Goal: Contribute content

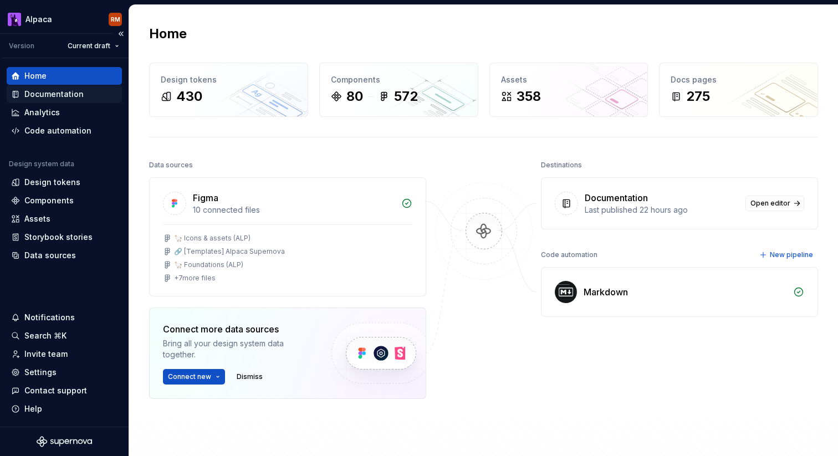
click at [80, 98] on div "Documentation" at bounding box center [53, 94] width 59 height 11
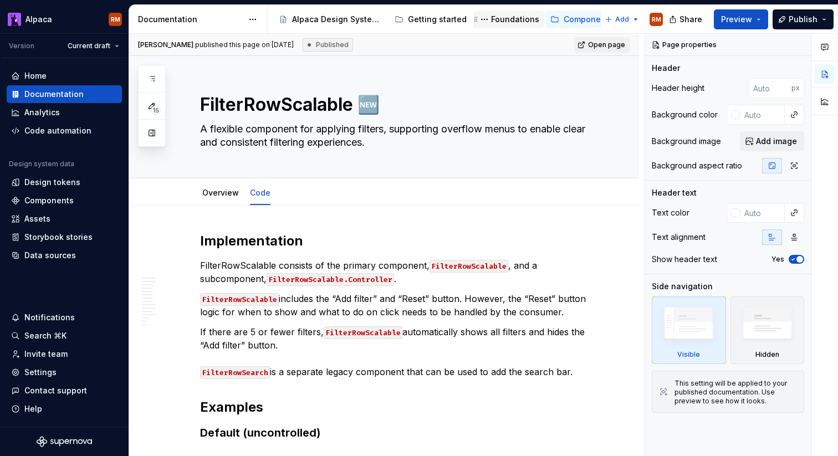
click at [506, 22] on div "Foundations" at bounding box center [515, 19] width 48 height 11
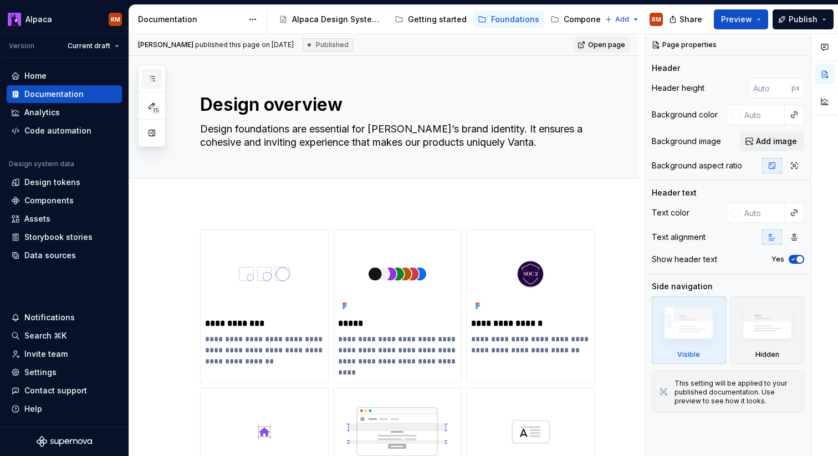
click at [161, 76] on button "button" at bounding box center [152, 79] width 20 height 20
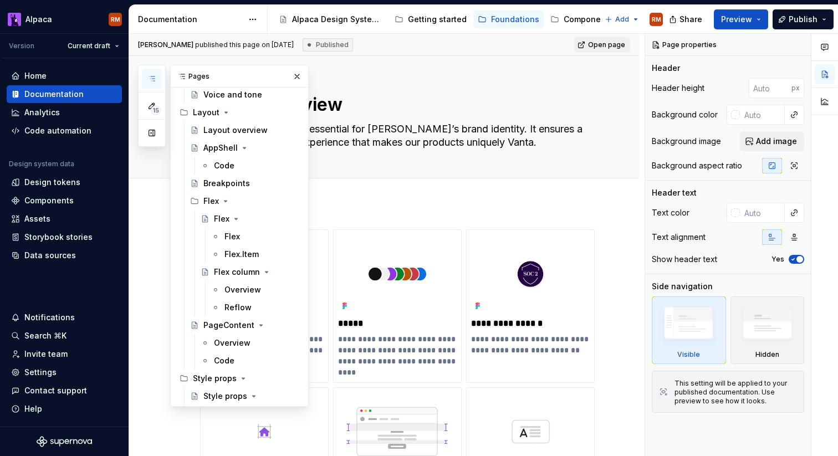
scroll to position [569, 0]
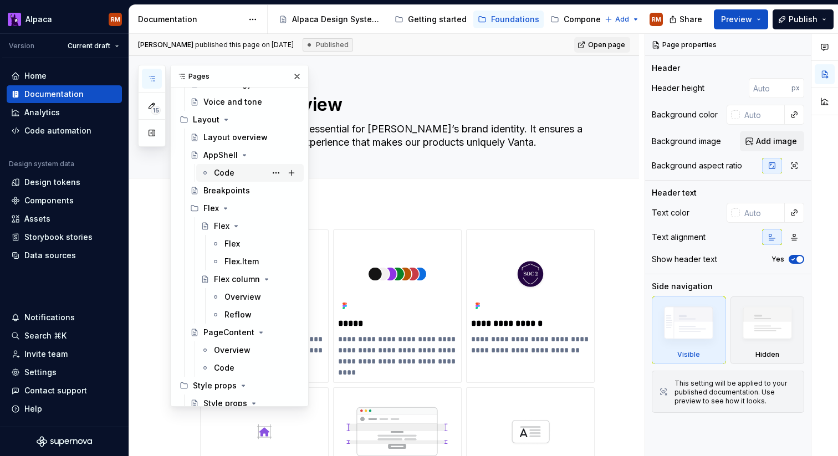
click at [231, 170] on div "Code" at bounding box center [224, 172] width 21 height 11
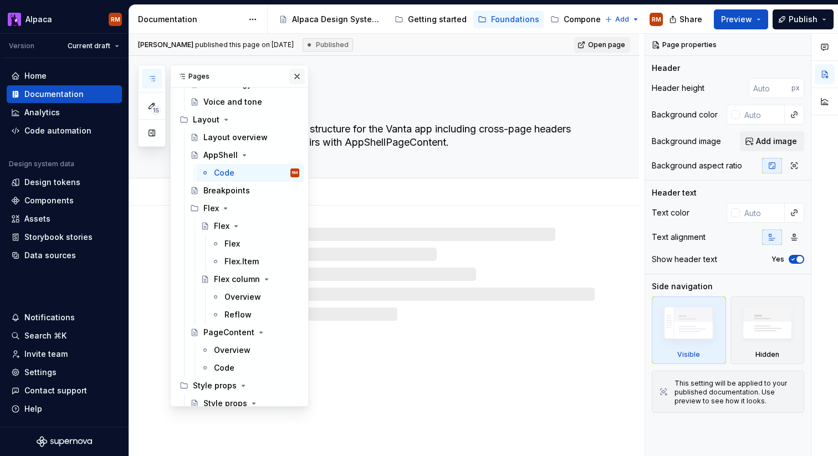
click at [292, 80] on button "button" at bounding box center [297, 77] width 16 height 16
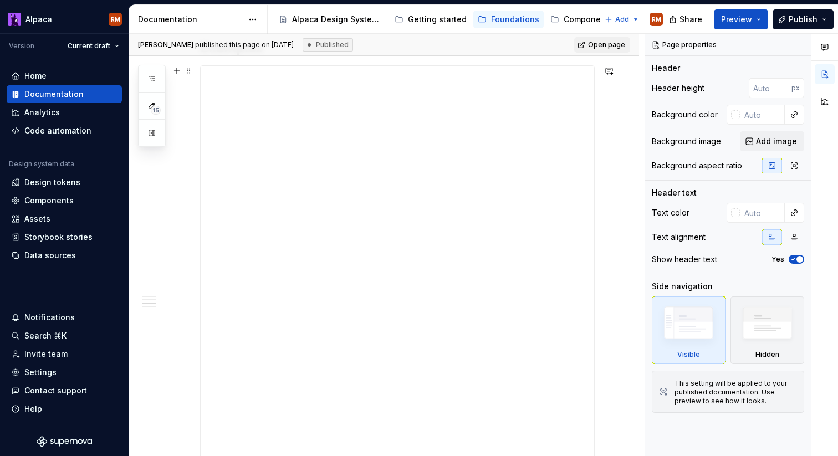
scroll to position [598, 0]
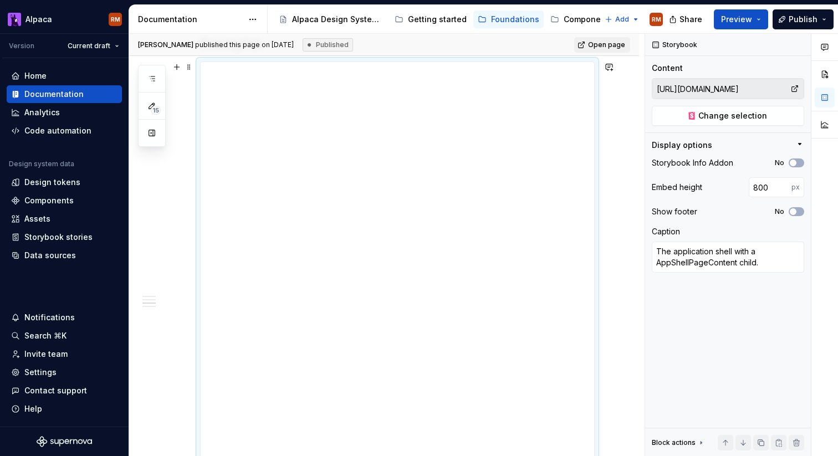
click at [309, 164] on div "**********" at bounding box center [398, 284] width 394 height 444
click at [761, 114] on span "Change selection" at bounding box center [733, 115] width 69 height 11
type textarea "*"
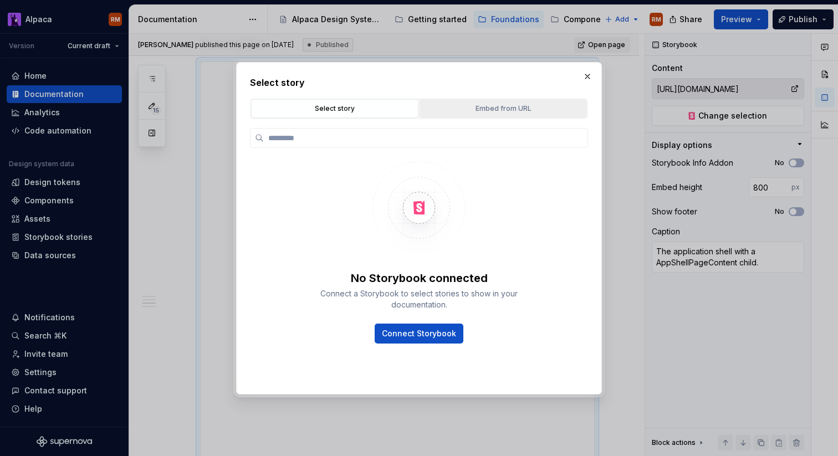
click at [481, 106] on div "Embed from URL" at bounding box center [504, 108] width 160 height 11
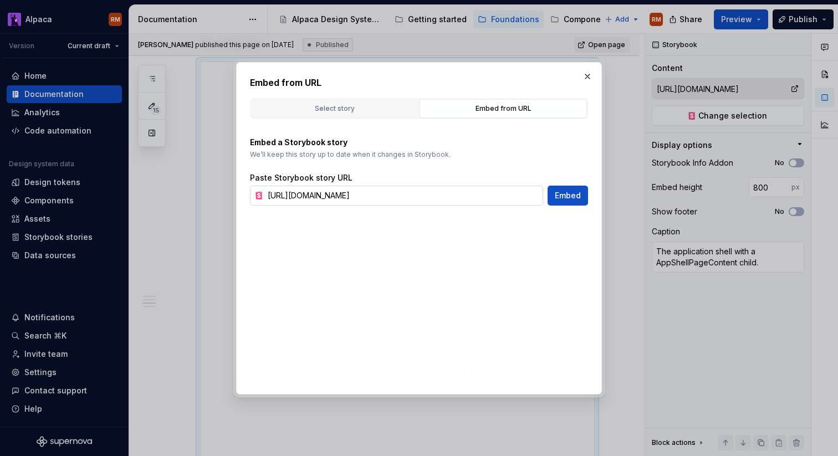
click at [434, 192] on input "[URL][DOMAIN_NAME]" at bounding box center [403, 196] width 280 height 20
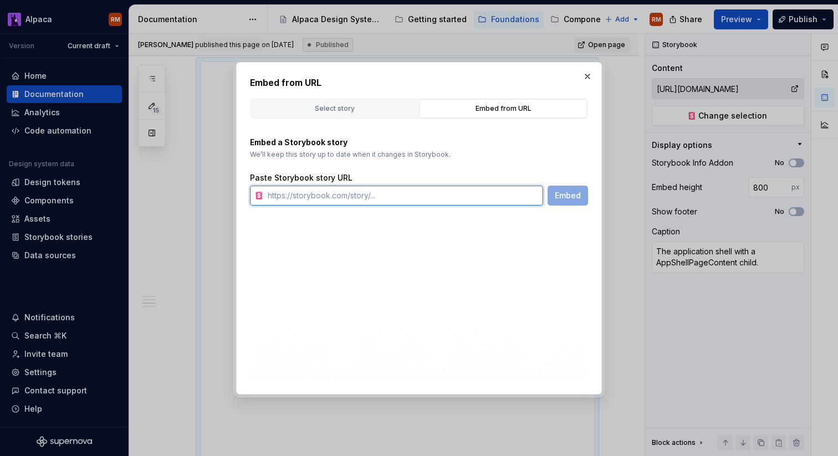
paste input "[URL][DOMAIN_NAME]"
type input "[URL][DOMAIN_NAME]"
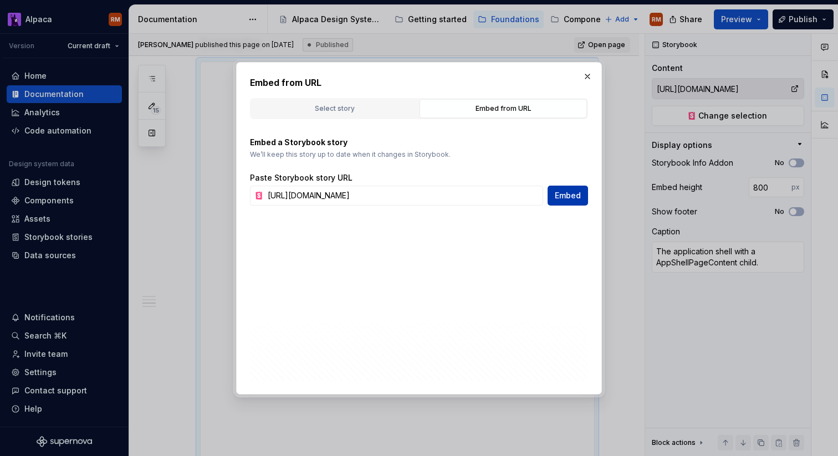
scroll to position [0, 0]
click at [575, 193] on span "Embed" at bounding box center [568, 195] width 26 height 11
type textarea "*"
type input "[URL][DOMAIN_NAME]"
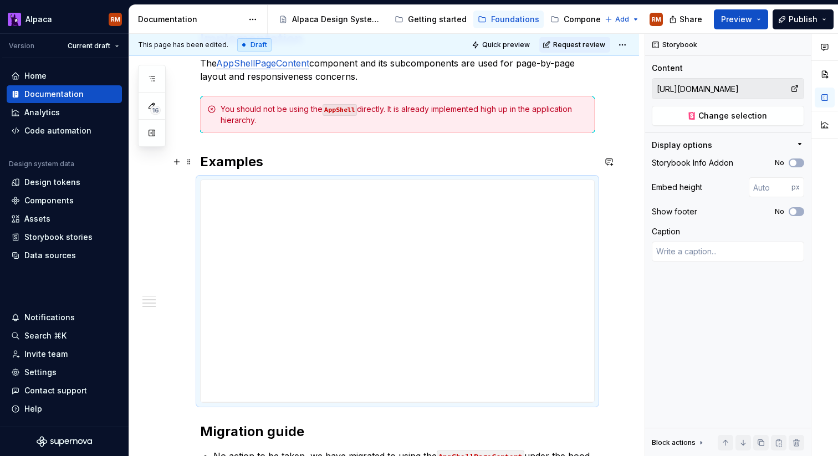
scroll to position [468, 0]
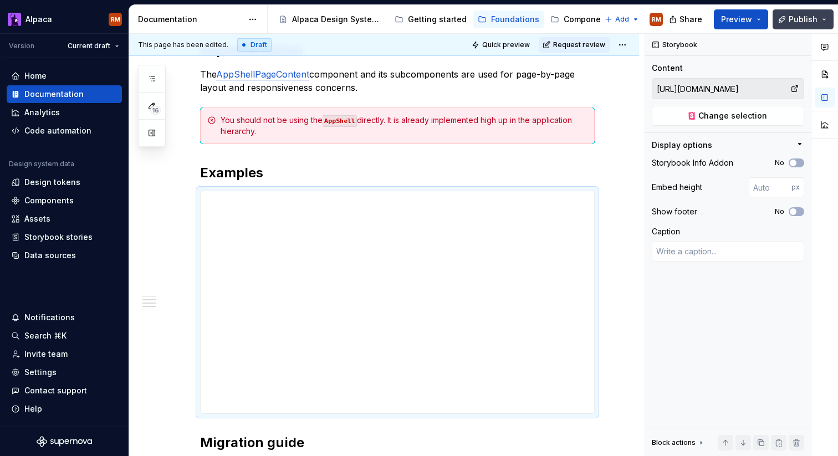
click at [813, 19] on span "Publish" at bounding box center [803, 19] width 29 height 11
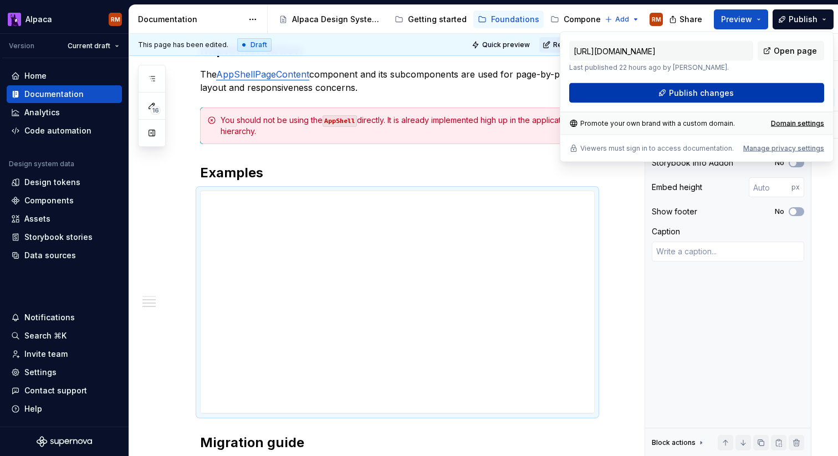
click at [753, 97] on button "Publish changes" at bounding box center [696, 93] width 255 height 20
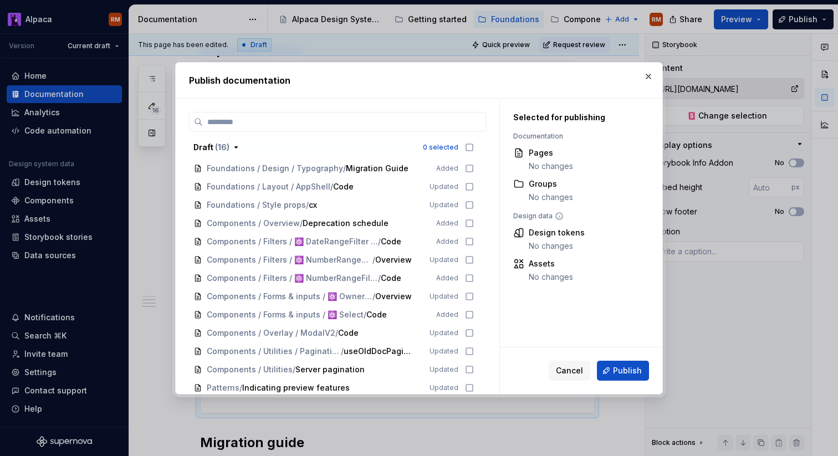
scroll to position [46, 0]
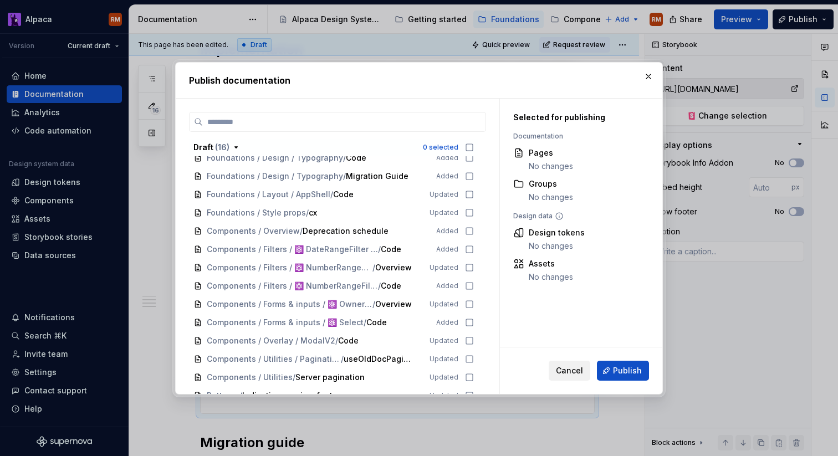
click at [570, 369] on span "Cancel" at bounding box center [569, 370] width 27 height 11
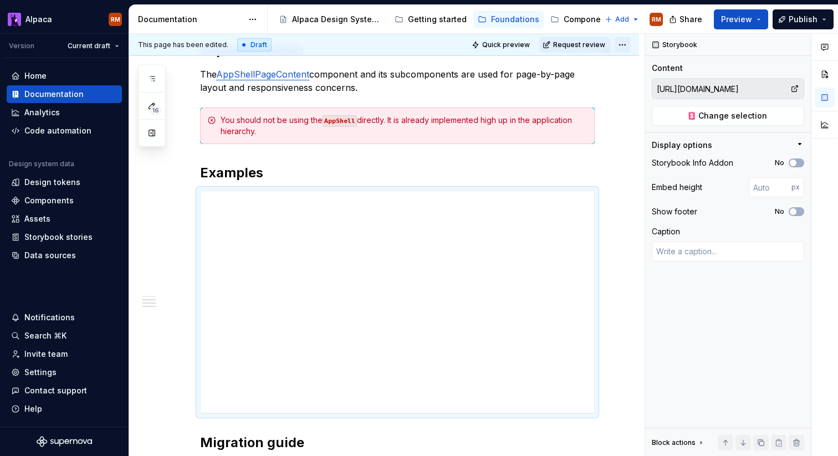
click at [623, 48] on html "Alpaca RM Version Current draft Home Documentation Analytics Code automation De…" at bounding box center [419, 228] width 838 height 456
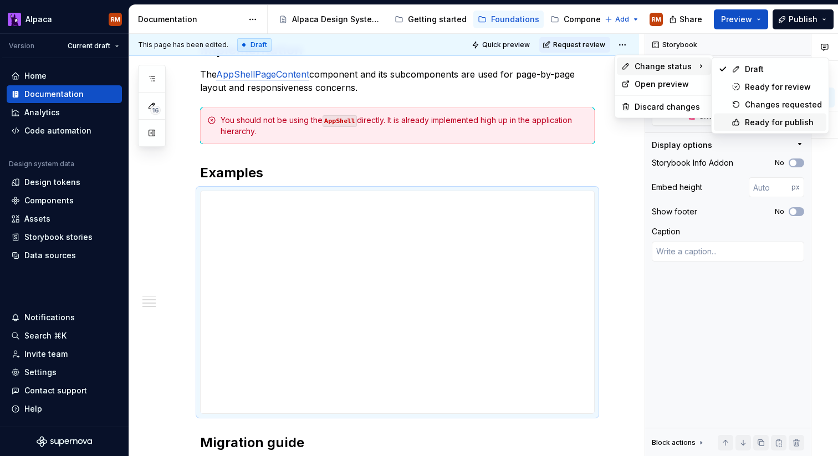
click at [761, 118] on div "Ready for publish" at bounding box center [783, 122] width 77 height 11
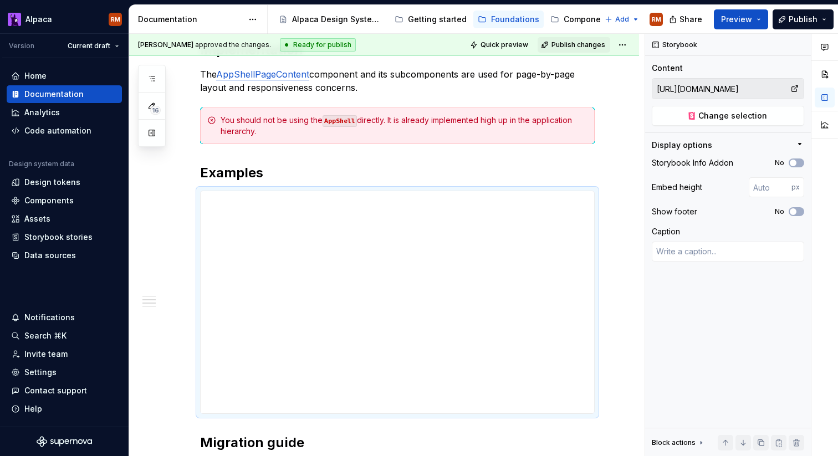
scroll to position [268, 0]
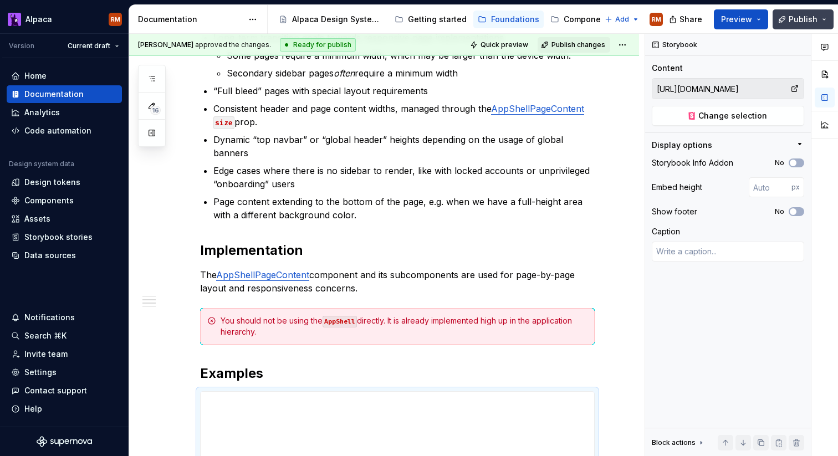
click at [813, 18] on span "Publish" at bounding box center [803, 19] width 29 height 11
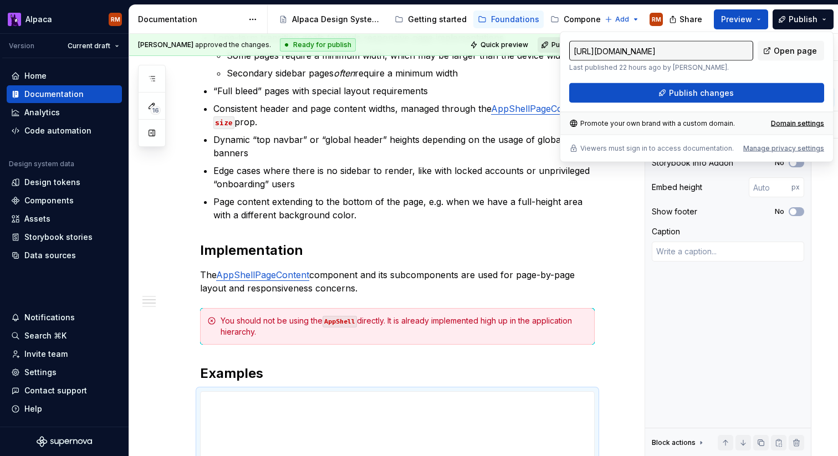
click at [543, 49] on button "Publish changes" at bounding box center [574, 45] width 73 height 16
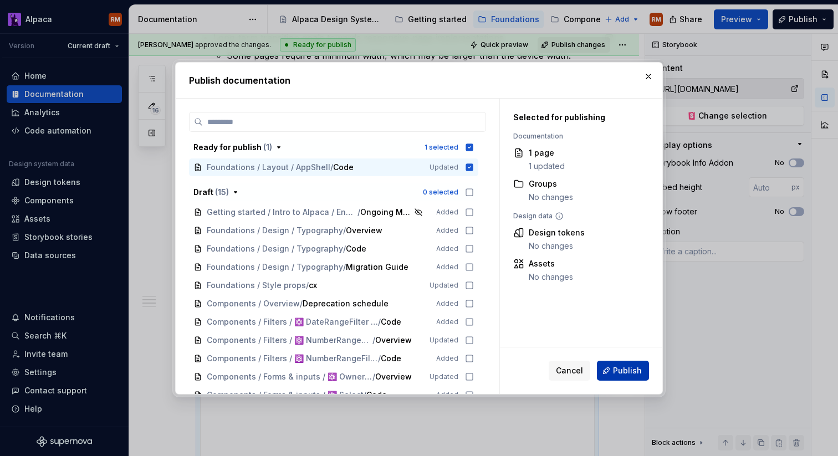
click at [637, 371] on span "Publish" at bounding box center [627, 370] width 29 height 11
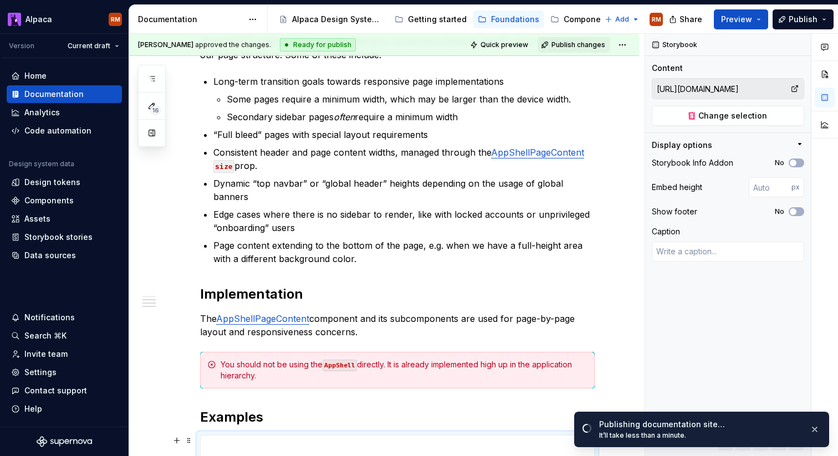
scroll to position [0, 0]
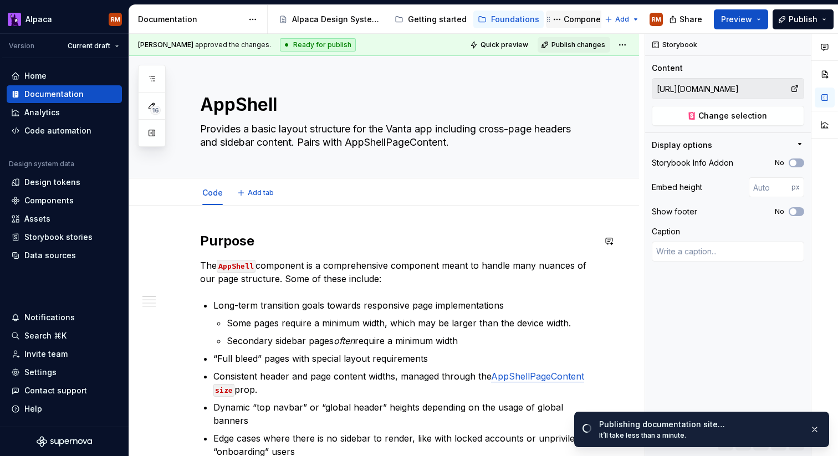
type textarea "*"
